Goal: Task Accomplishment & Management: Manage account settings

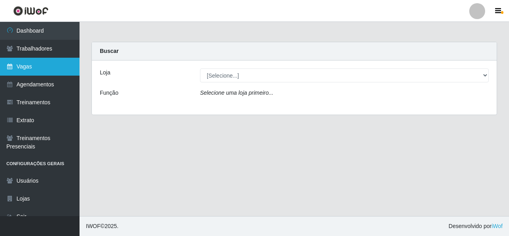
click at [45, 67] on link "Vagas" at bounding box center [39, 67] width 79 height 18
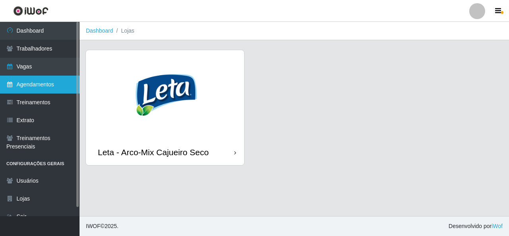
click at [50, 90] on link "Agendamentos" at bounding box center [39, 85] width 79 height 18
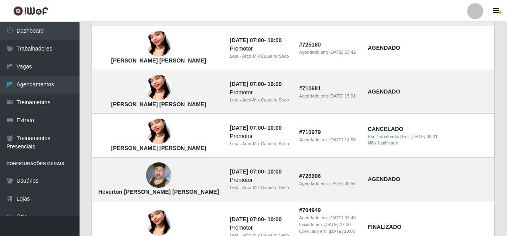
scroll to position [159, 0]
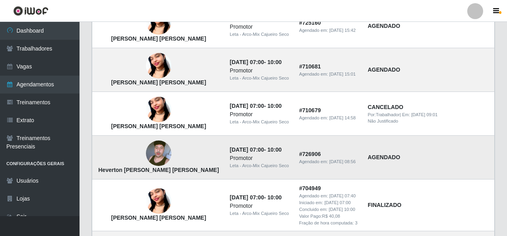
click at [146, 158] on img at bounding box center [158, 153] width 25 height 45
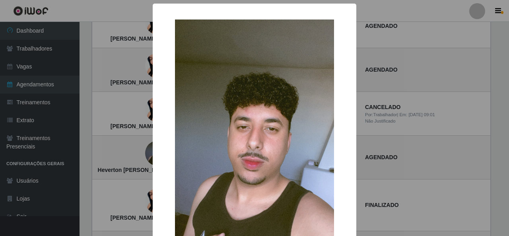
click at [396, 150] on div "× Heverton [PERSON_NAME] [PERSON_NAME] OK Cancel" at bounding box center [254, 118] width 509 height 236
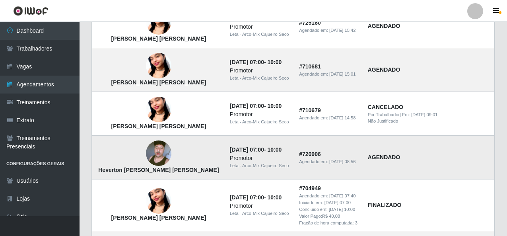
click at [381, 157] on strong "AGENDADO" at bounding box center [384, 157] width 33 height 6
click at [380, 158] on strong "AGENDADO" at bounding box center [384, 157] width 33 height 6
click at [250, 158] on div "Promotor" at bounding box center [260, 158] width 60 height 8
click at [307, 164] on div "Agendado em: [DATE] 08:56" at bounding box center [328, 161] width 59 height 7
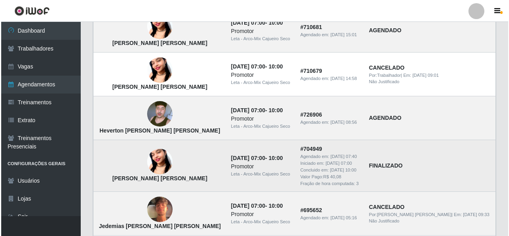
scroll to position [199, 0]
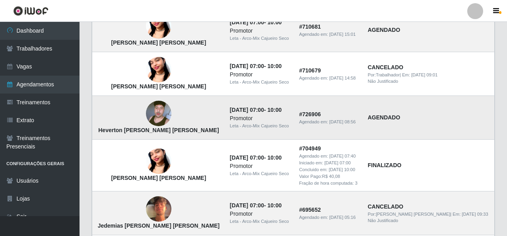
click at [146, 116] on img at bounding box center [158, 113] width 25 height 45
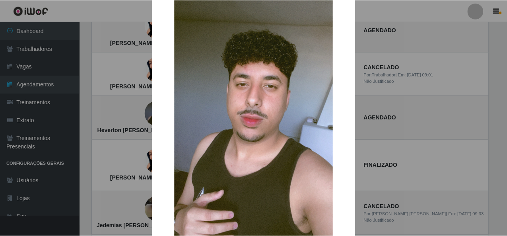
scroll to position [126, 0]
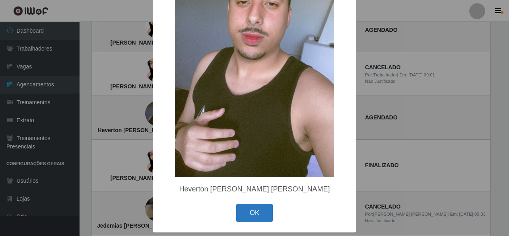
click at [255, 211] on button "OK" at bounding box center [254, 213] width 37 height 19
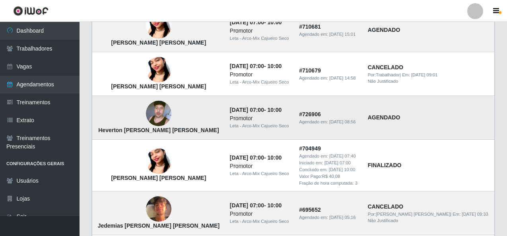
click at [159, 119] on img at bounding box center [158, 113] width 25 height 45
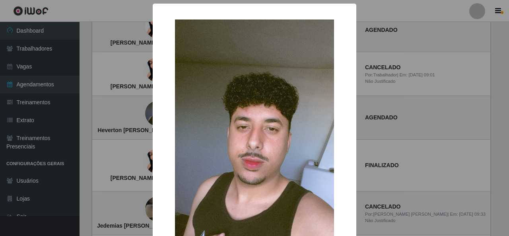
click at [293, 153] on img at bounding box center [254, 160] width 159 height 283
click at [345, 147] on div "×" at bounding box center [255, 161] width 188 height 299
click at [364, 144] on div "× Heverton [PERSON_NAME] [PERSON_NAME] OK Cancel" at bounding box center [254, 118] width 509 height 236
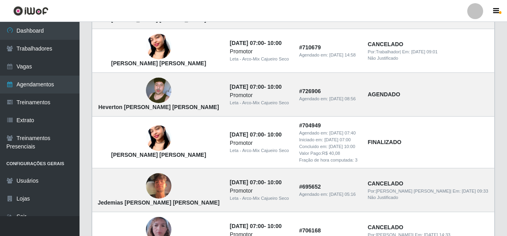
scroll to position [197, 0]
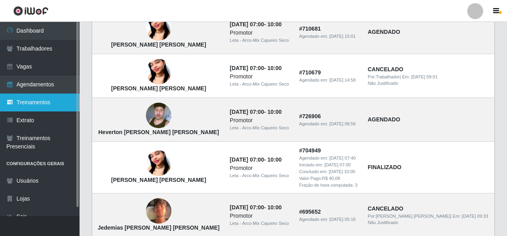
click at [32, 103] on link "Treinamentos" at bounding box center [39, 102] width 79 height 18
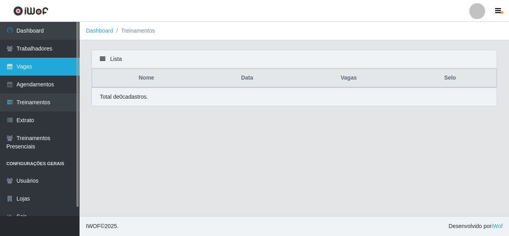
click at [33, 70] on link "Vagas" at bounding box center [39, 67] width 79 height 18
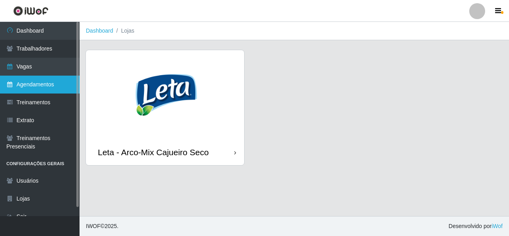
click at [35, 83] on link "Agendamentos" at bounding box center [39, 85] width 79 height 18
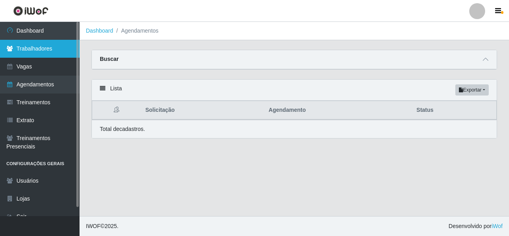
click at [44, 50] on link "Trabalhadores" at bounding box center [39, 49] width 79 height 18
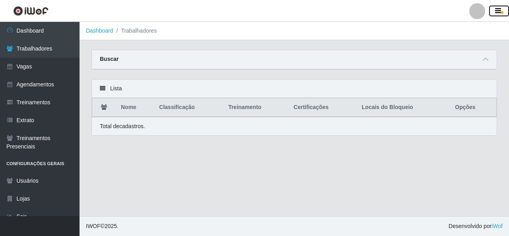
click at [497, 10] on icon "button" at bounding box center [498, 11] width 6 height 7
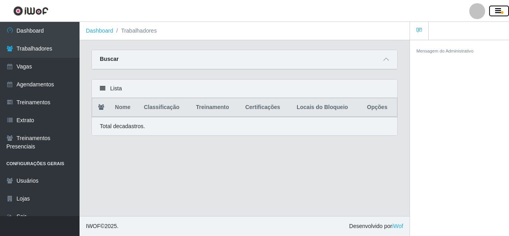
click at [497, 10] on icon "button" at bounding box center [498, 11] width 6 height 7
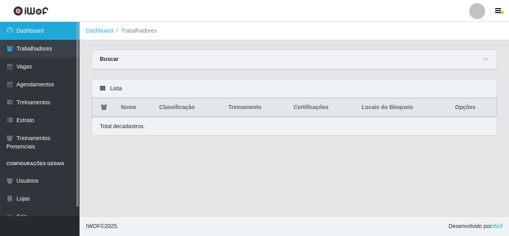
click at [39, 31] on link "Dashboard" at bounding box center [39, 31] width 79 height 18
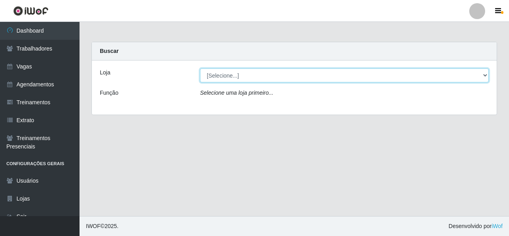
click at [487, 76] on select "[Selecione...] Leta - Arco-Mix Cajueiro Seco" at bounding box center [344, 75] width 289 height 14
select select "482"
click at [200, 68] on select "[Selecione...] Leta - Arco-Mix Cajueiro Seco" at bounding box center [344, 75] width 289 height 14
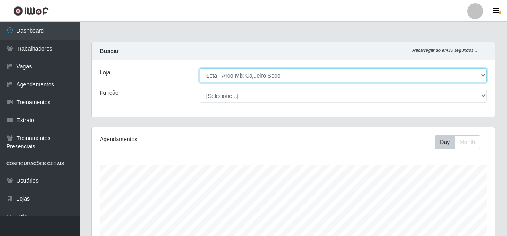
scroll to position [165, 403]
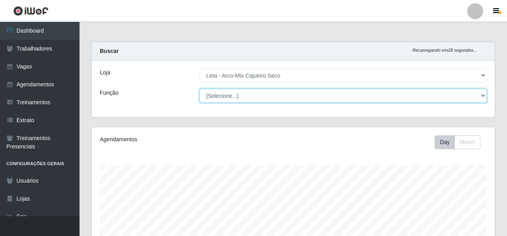
drag, startPoint x: 421, startPoint y: 81, endPoint x: 310, endPoint y: 95, distance: 112.5
click at [310, 95] on select "[Selecione...] Promotor" at bounding box center [343, 96] width 287 height 14
select select "129"
click at [200, 89] on select "[Selecione...] Promotor" at bounding box center [343, 96] width 287 height 14
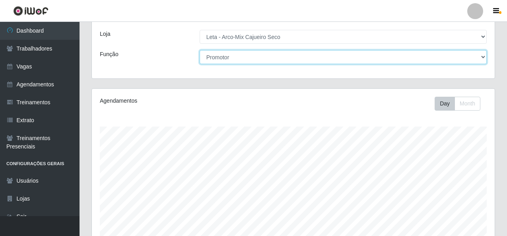
scroll to position [0, 0]
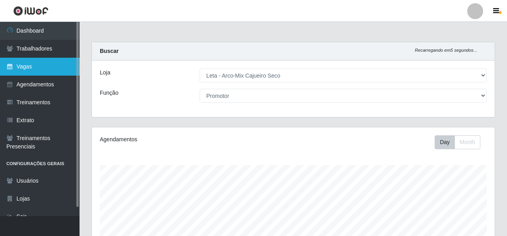
click at [35, 66] on link "Vagas" at bounding box center [39, 67] width 79 height 18
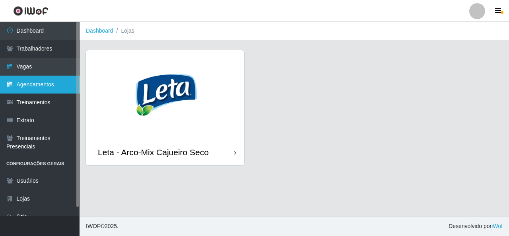
click at [45, 83] on link "Agendamentos" at bounding box center [39, 85] width 79 height 18
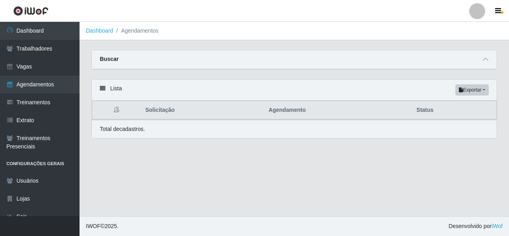
click at [195, 126] on div "Total de cadastros." at bounding box center [294, 129] width 389 height 8
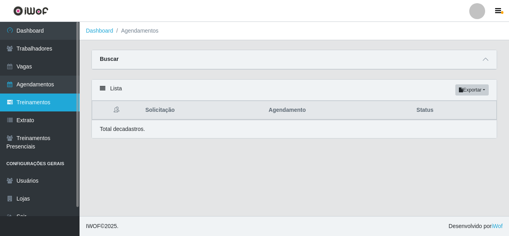
click at [29, 105] on link "Treinamentos" at bounding box center [39, 102] width 79 height 18
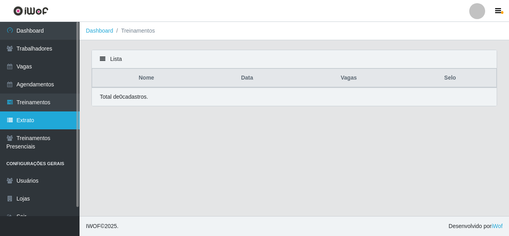
click at [26, 118] on link "Extrato" at bounding box center [39, 120] width 79 height 18
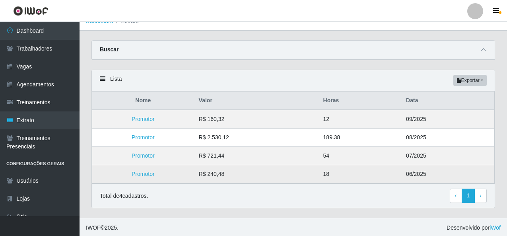
scroll to position [12, 0]
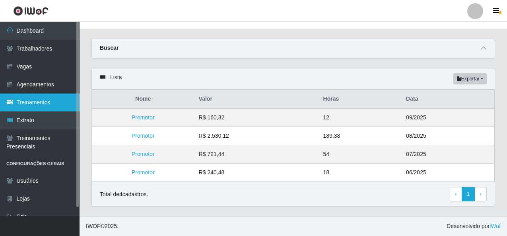
click at [26, 99] on link "Treinamentos" at bounding box center [39, 102] width 79 height 18
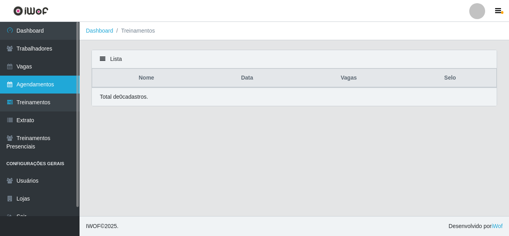
click at [29, 87] on link "Agendamentos" at bounding box center [39, 85] width 79 height 18
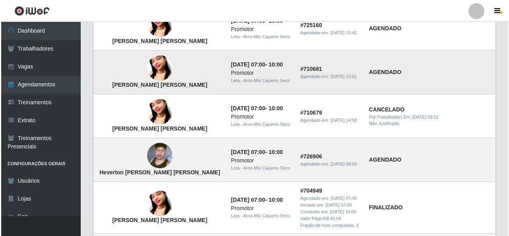
scroll to position [159, 0]
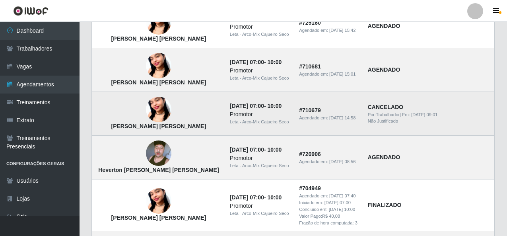
click at [157, 109] on img at bounding box center [158, 109] width 25 height 45
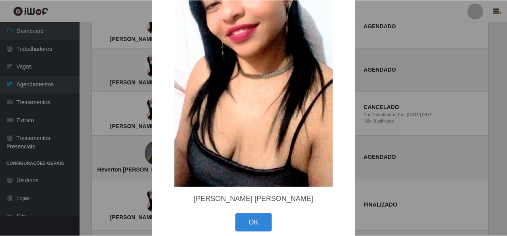
scroll to position [119, 0]
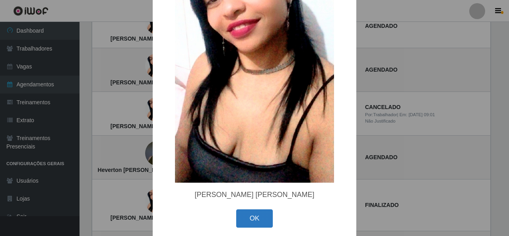
click at [268, 225] on button "OK" at bounding box center [254, 218] width 37 height 19
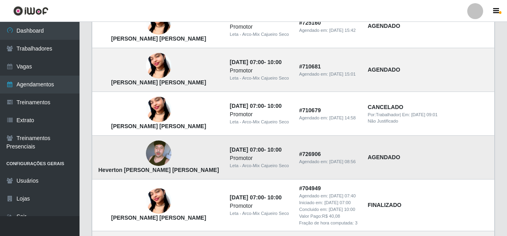
click at [248, 158] on div "Promotor" at bounding box center [260, 158] width 60 height 8
click at [236, 158] on div "Promotor" at bounding box center [260, 158] width 60 height 8
click at [390, 159] on strong "AGENDADO" at bounding box center [384, 157] width 33 height 6
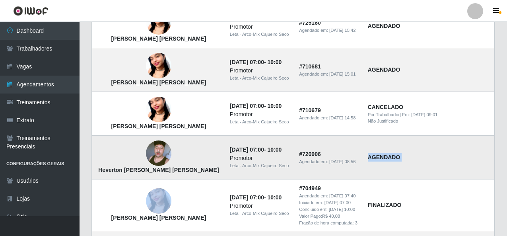
click at [390, 159] on strong "AGENDADO" at bounding box center [384, 157] width 33 height 6
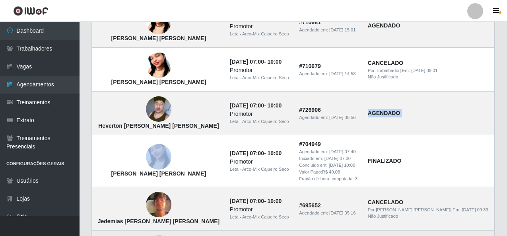
scroll to position [197, 0]
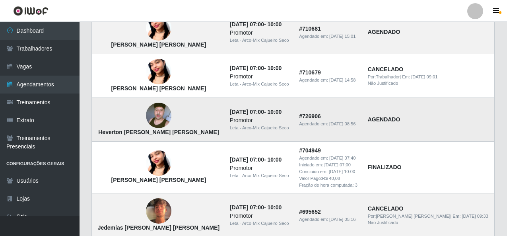
click at [317, 120] on td "# 726906 Agendado em: [DATE] 08:56" at bounding box center [328, 120] width 69 height 44
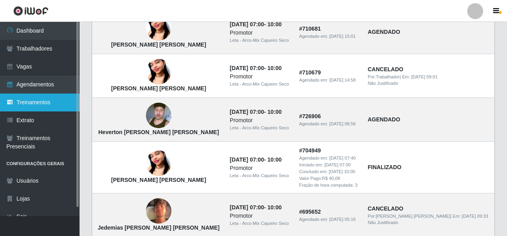
click at [35, 103] on link "Treinamentos" at bounding box center [39, 102] width 79 height 18
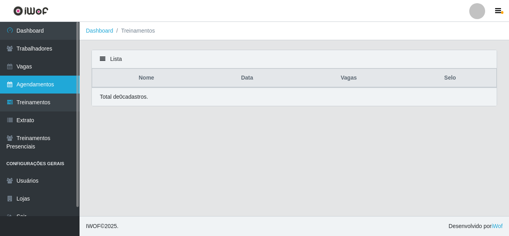
click at [41, 87] on link "Agendamentos" at bounding box center [39, 85] width 79 height 18
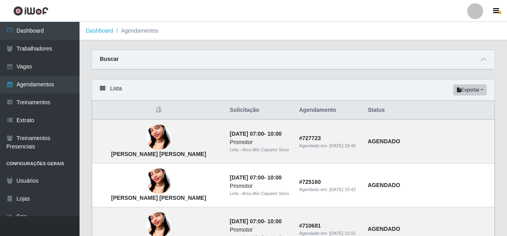
click at [156, 110] on icon at bounding box center [159, 110] width 6 height 6
click at [300, 113] on th "Agendamento" at bounding box center [328, 110] width 69 height 19
click at [370, 109] on th "Status" at bounding box center [429, 110] width 132 height 19
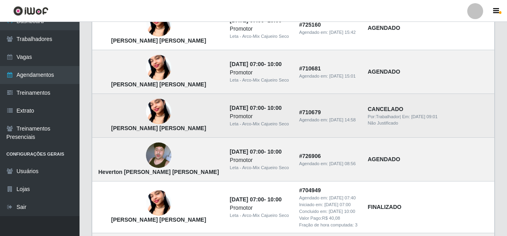
scroll to position [316, 0]
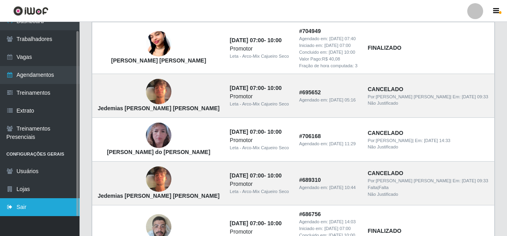
click at [27, 209] on link "Sair" at bounding box center [39, 207] width 79 height 18
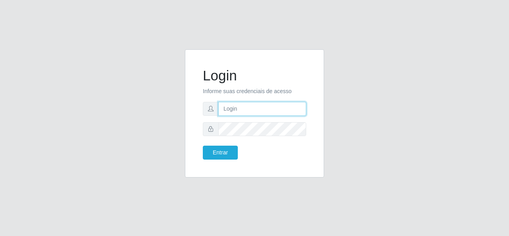
type input "gerencia.prazeres@arcomix"
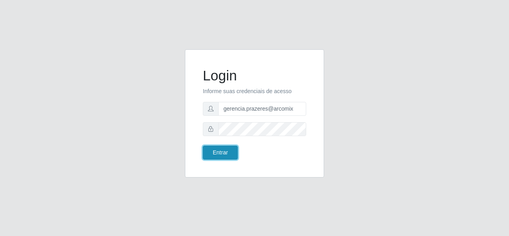
click at [226, 153] on button "Entrar" at bounding box center [220, 152] width 35 height 14
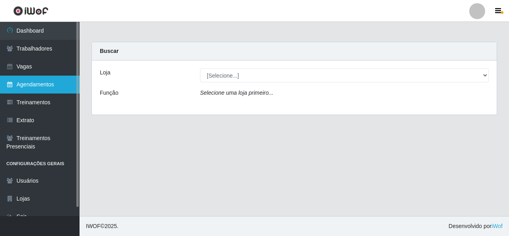
click at [38, 87] on link "Agendamentos" at bounding box center [39, 85] width 79 height 18
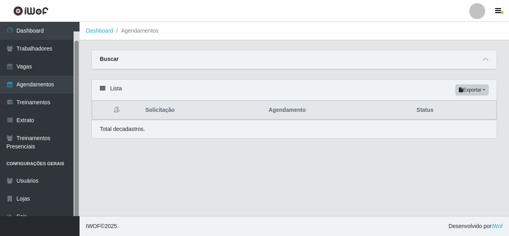
scroll to position [10, 0]
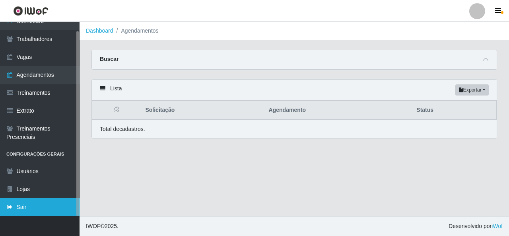
click at [27, 201] on link "Sair" at bounding box center [39, 207] width 79 height 18
